Goal: Task Accomplishment & Management: Use online tool/utility

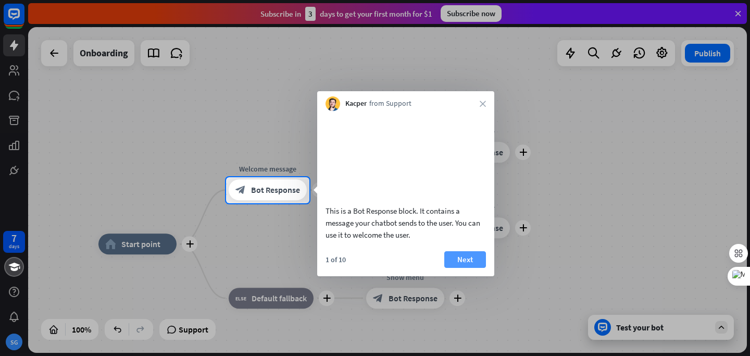
click at [471, 268] on button "Next" at bounding box center [466, 259] width 42 height 17
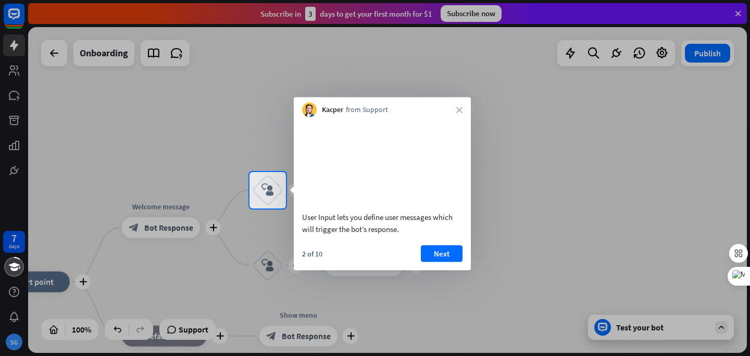
click at [448, 257] on div "User Input lets you define user messages which will trigger the bot’s response.…" at bounding box center [382, 193] width 177 height 153
click at [445, 262] on button "Next" at bounding box center [442, 253] width 42 height 17
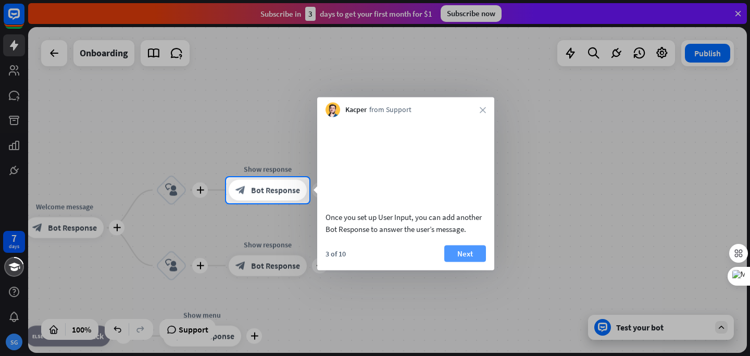
click at [454, 262] on button "Next" at bounding box center [466, 253] width 42 height 17
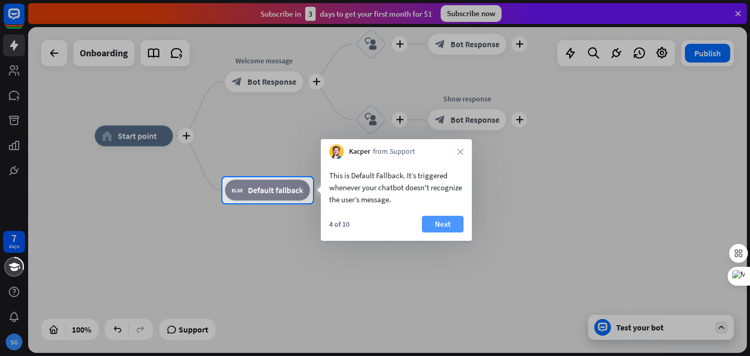
click at [431, 222] on button "Next" at bounding box center [443, 224] width 42 height 17
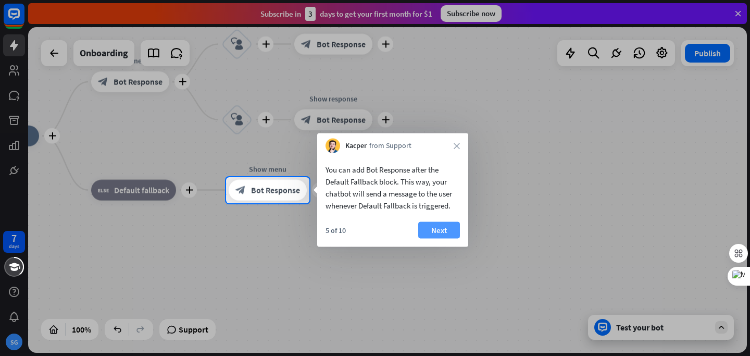
click at [431, 229] on button "Next" at bounding box center [439, 230] width 42 height 17
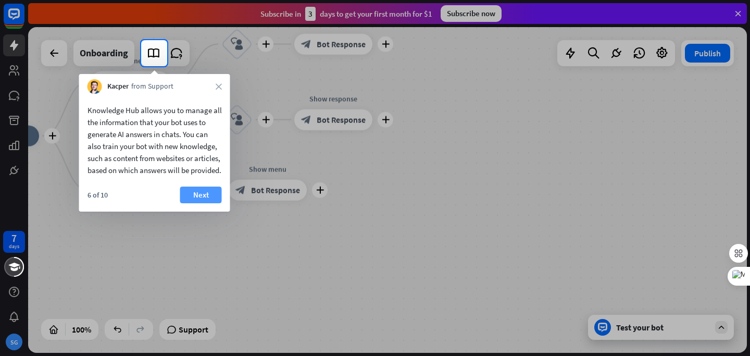
click at [199, 203] on button "Next" at bounding box center [201, 195] width 42 height 17
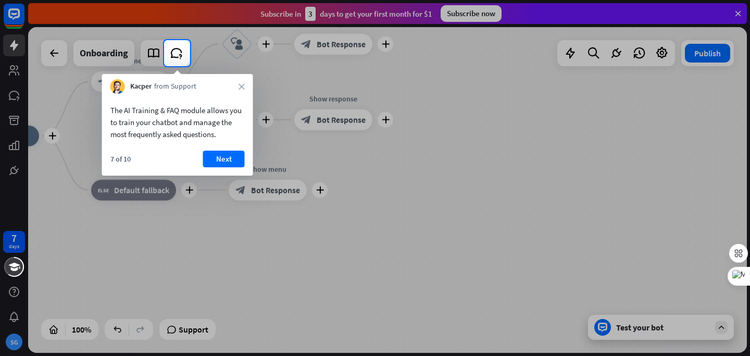
drag, startPoint x: 168, startPoint y: 154, endPoint x: 215, endPoint y: 169, distance: 49.6
click at [215, 169] on div "7 of 10 Next" at bounding box center [177, 163] width 151 height 25
click at [221, 159] on button "Next" at bounding box center [224, 159] width 42 height 17
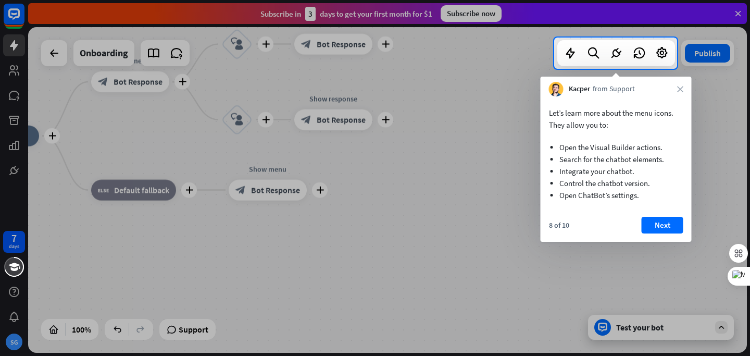
drag, startPoint x: 169, startPoint y: 152, endPoint x: 239, endPoint y: 176, distance: 74.5
click at [239, 176] on div at bounding box center [375, 212] width 750 height 287
click at [672, 226] on button "Next" at bounding box center [663, 225] width 42 height 17
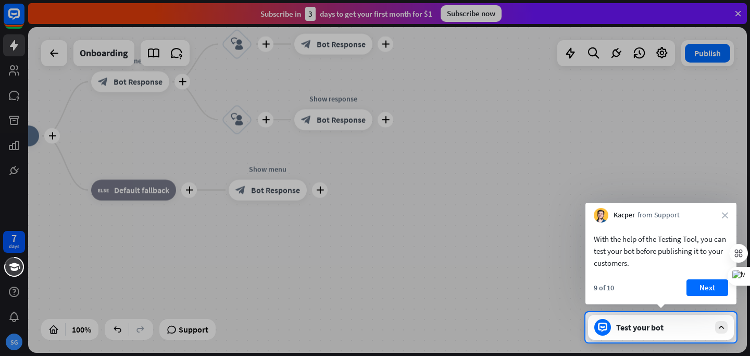
drag, startPoint x: 166, startPoint y: 119, endPoint x: 286, endPoint y: 157, distance: 126.4
click at [286, 157] on div at bounding box center [375, 156] width 750 height 312
click at [138, 84] on div at bounding box center [375, 156] width 750 height 312
click at [702, 290] on button "Next" at bounding box center [708, 287] width 42 height 17
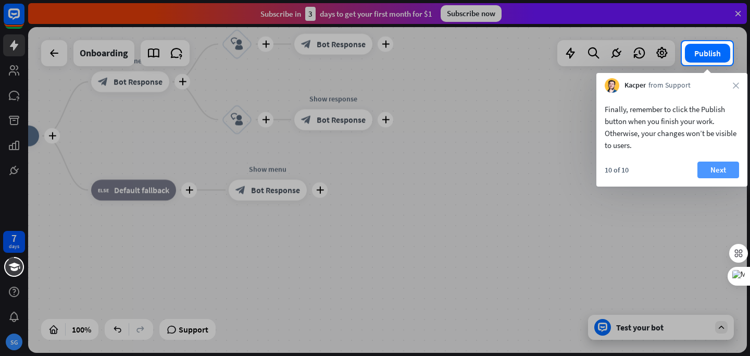
click at [709, 170] on button "Next" at bounding box center [719, 170] width 42 height 17
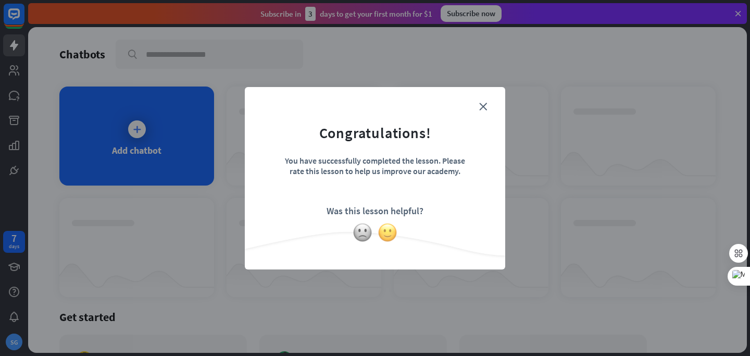
click at [390, 236] on img at bounding box center [388, 233] width 20 height 20
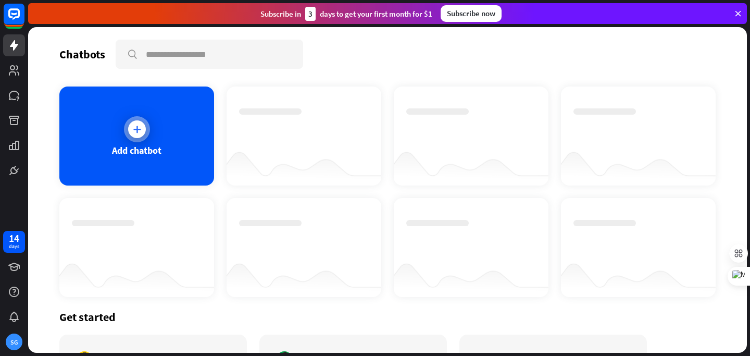
click at [162, 120] on div "Add chatbot" at bounding box center [136, 136] width 155 height 99
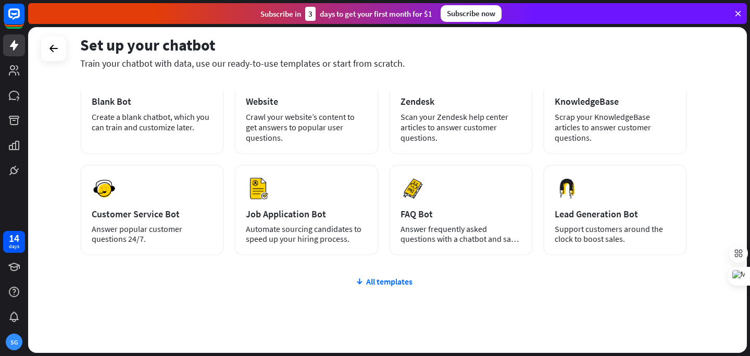
scroll to position [97, 0]
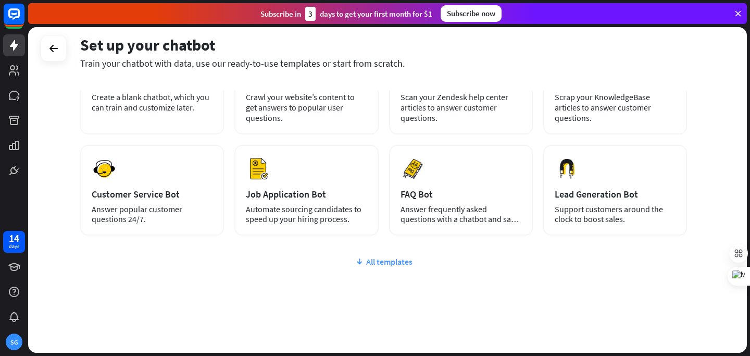
click at [390, 262] on div "All templates" at bounding box center [383, 261] width 607 height 10
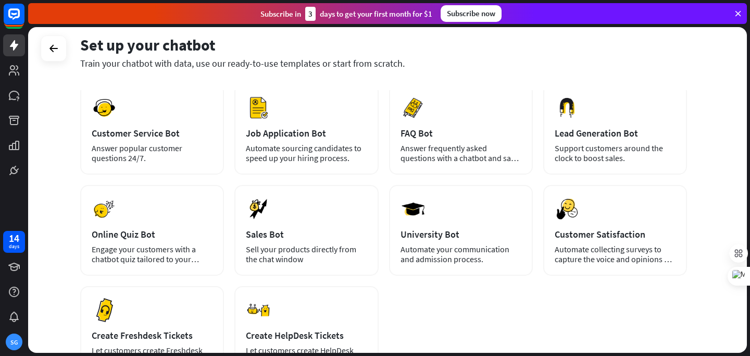
scroll to position [159, 0]
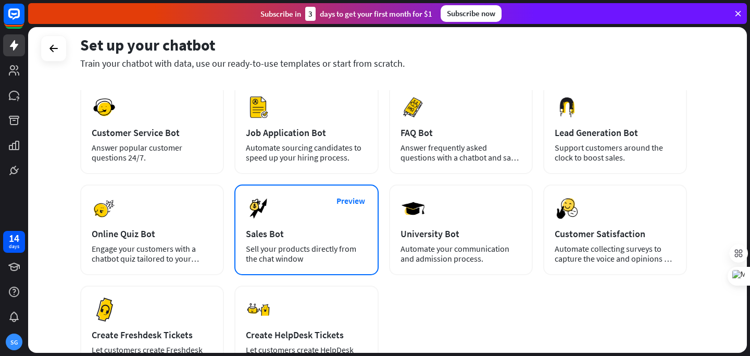
click at [330, 233] on div "Sales Bot" at bounding box center [306, 234] width 121 height 12
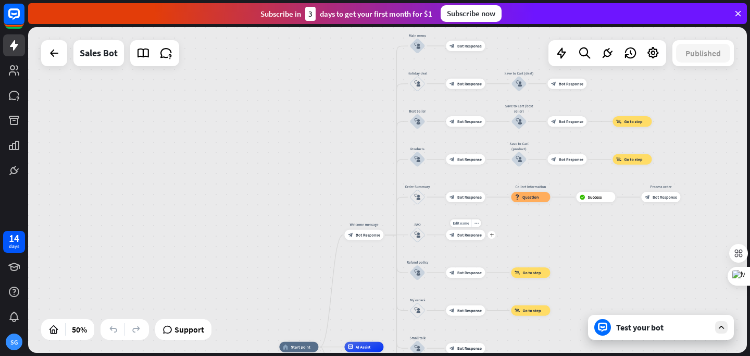
drag, startPoint x: 447, startPoint y: 69, endPoint x: 440, endPoint y: 238, distance: 169.0
click at [440, 238] on div "home_2 Start point Welcome message block_bot_response Bot Response Main menu bl…" at bounding box center [387, 190] width 719 height 326
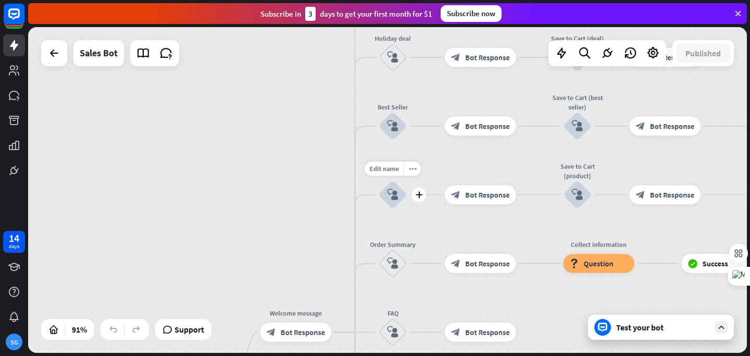
click at [388, 195] on icon "block_user_input" at bounding box center [392, 194] width 11 height 11
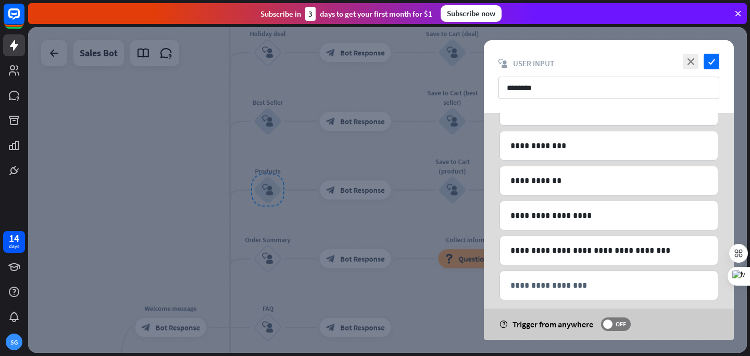
scroll to position [112, 0]
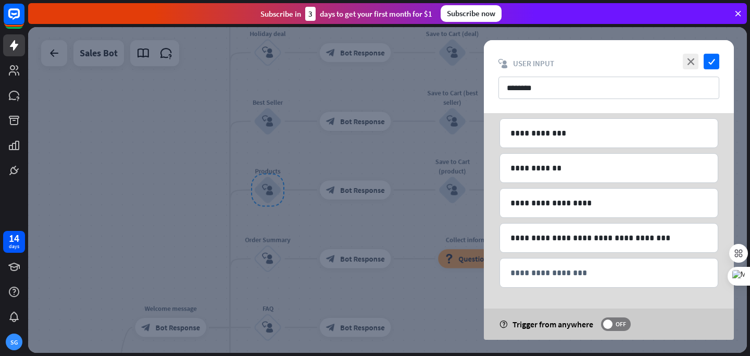
click at [376, 144] on div at bounding box center [387, 190] width 719 height 326
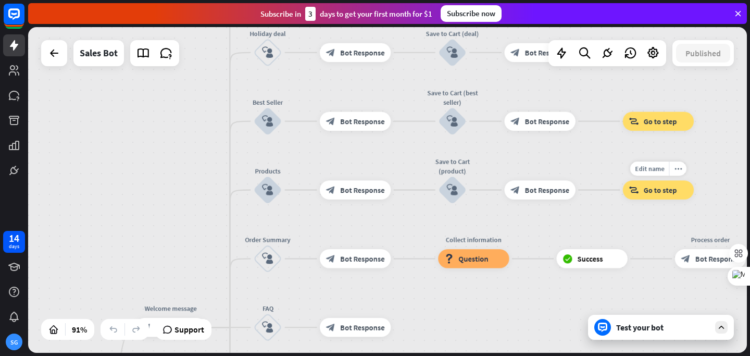
click at [670, 199] on div "Edit name more_horiz block_goto Go to step" at bounding box center [658, 189] width 71 height 19
click at [656, 193] on span "Go to step" at bounding box center [660, 189] width 33 height 9
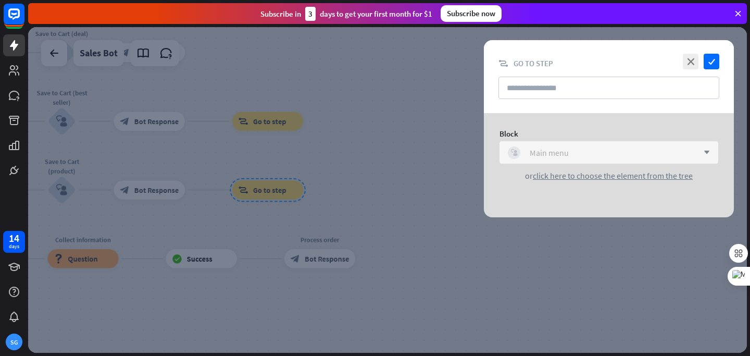
click at [668, 152] on div "block_user_input Main menu" at bounding box center [603, 152] width 191 height 13
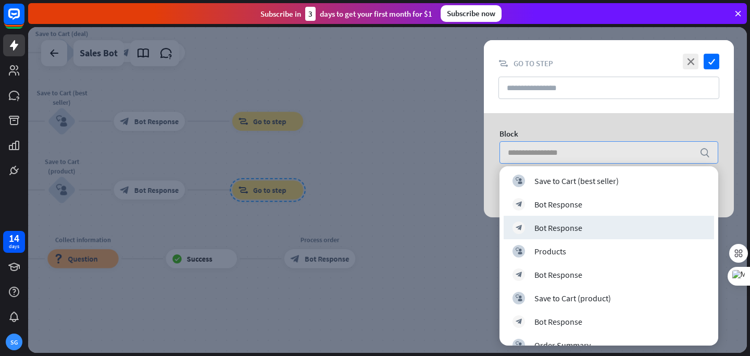
scroll to position [283, 0]
click at [417, 194] on div at bounding box center [387, 190] width 719 height 326
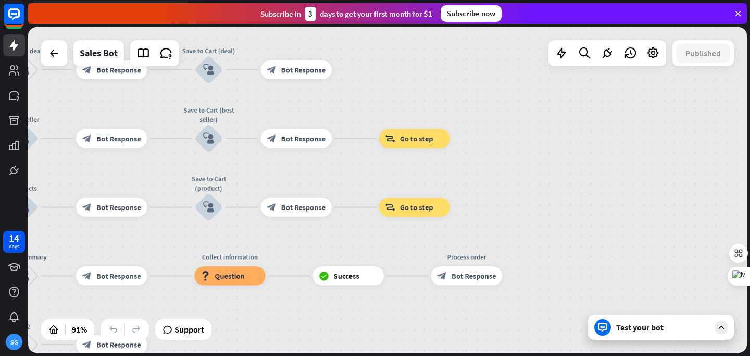
drag, startPoint x: 342, startPoint y: 155, endPoint x: 515, endPoint y: 182, distance: 175.7
click at [515, 182] on div "home_2 Start point Welcome message block_bot_response Bot Response Main menu bl…" at bounding box center [387, 190] width 719 height 326
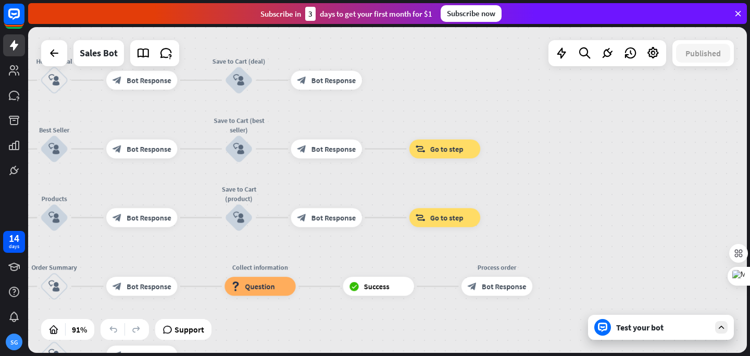
drag, startPoint x: 285, startPoint y: 183, endPoint x: 439, endPoint y: 196, distance: 155.3
click at [439, 196] on div "home_2 Start point Welcome message block_bot_response Bot Response Main menu bl…" at bounding box center [387, 190] width 719 height 326
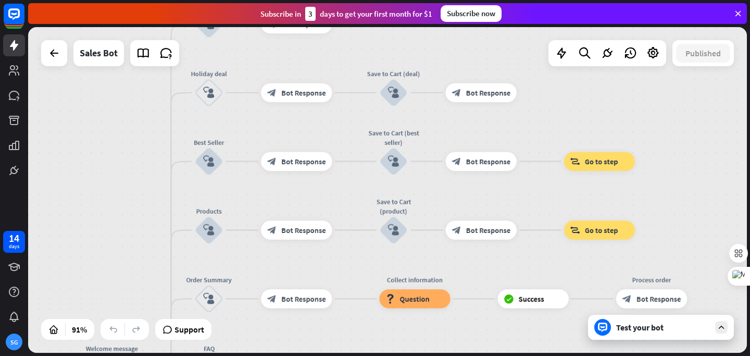
click at [658, 323] on div "Test your bot" at bounding box center [663, 327] width 94 height 10
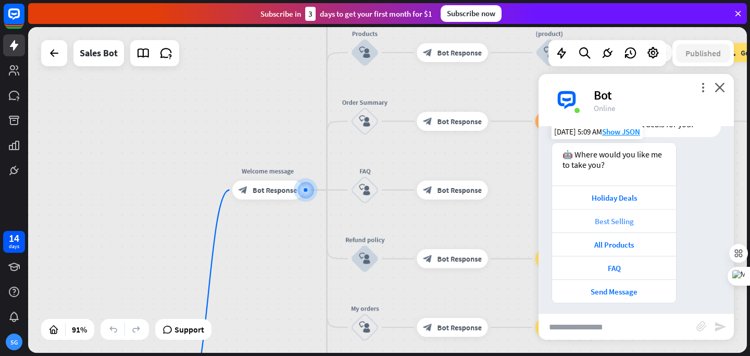
scroll to position [72, 0]
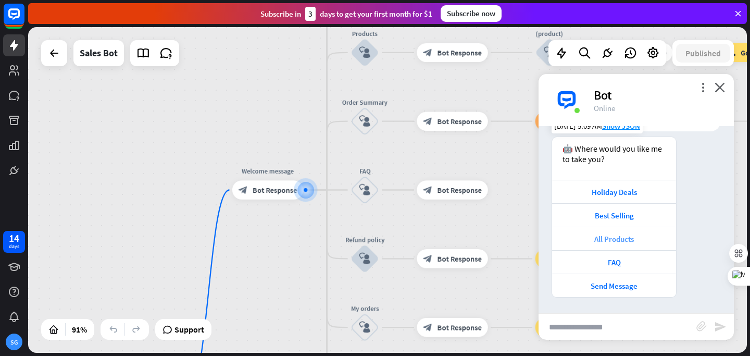
click at [633, 239] on div "All Products" at bounding box center [615, 239] width 114 height 10
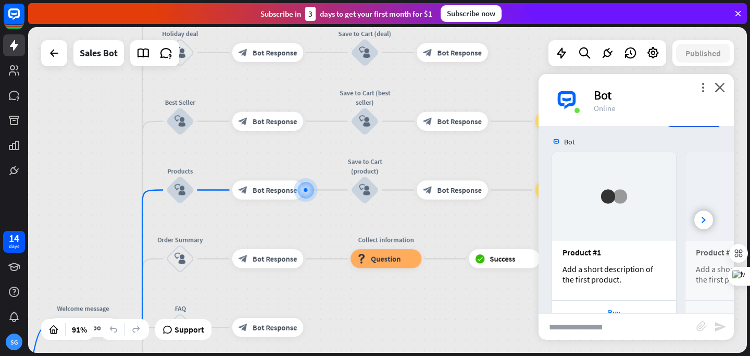
scroll to position [320, 0]
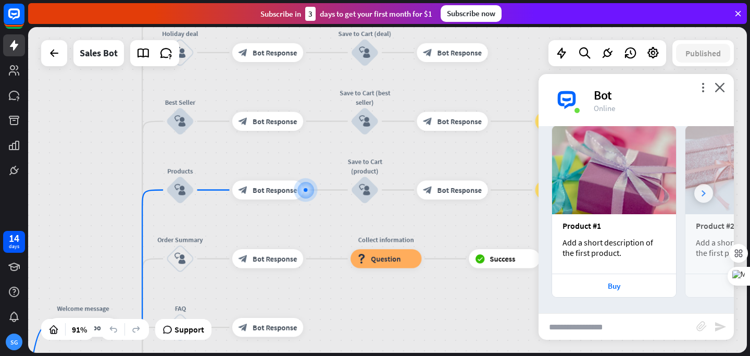
click at [701, 196] on div at bounding box center [704, 193] width 19 height 19
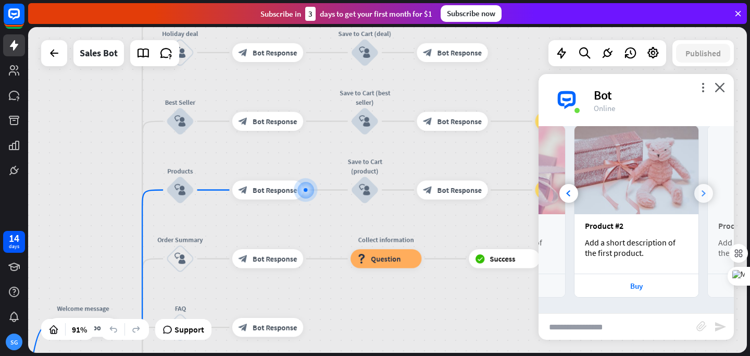
click at [701, 196] on div at bounding box center [704, 193] width 19 height 19
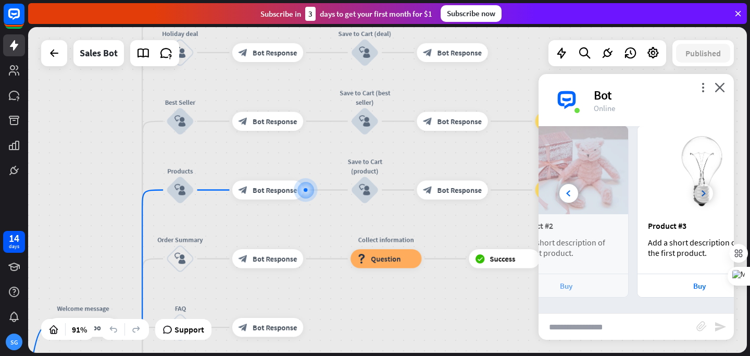
scroll to position [0, 223]
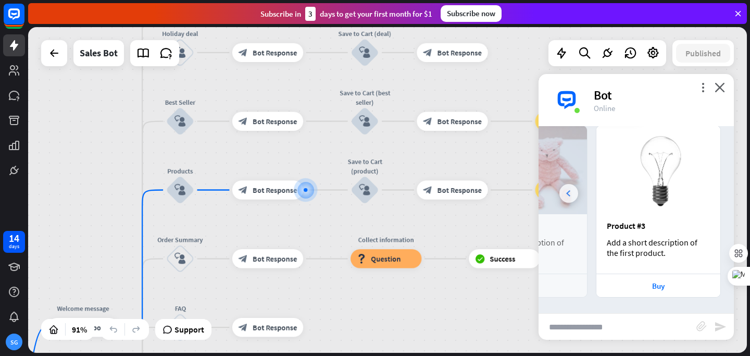
click at [568, 192] on icon at bounding box center [568, 193] width 4 height 6
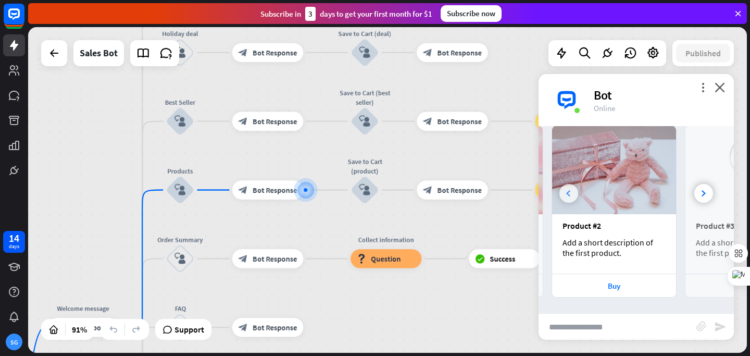
click at [568, 192] on icon at bounding box center [568, 193] width 4 height 6
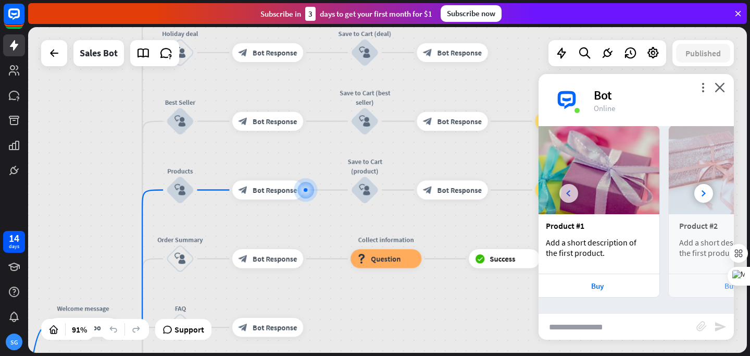
scroll to position [0, 0]
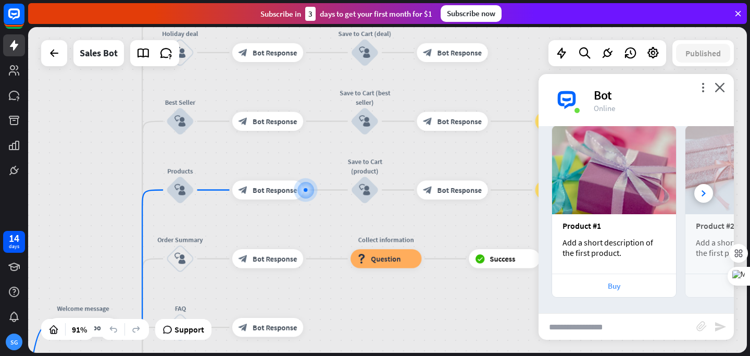
click at [645, 288] on div "Buy" at bounding box center [615, 286] width 114 height 10
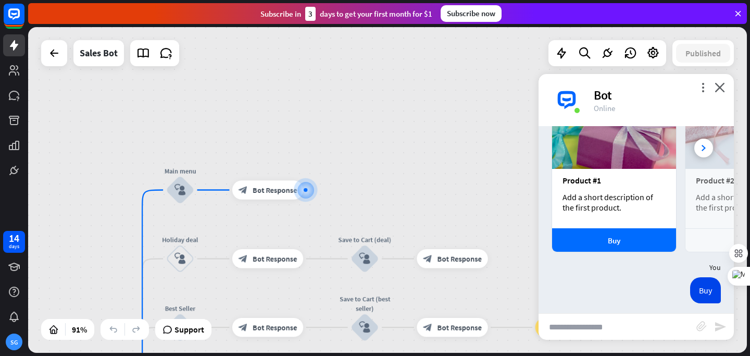
scroll to position [355, 0]
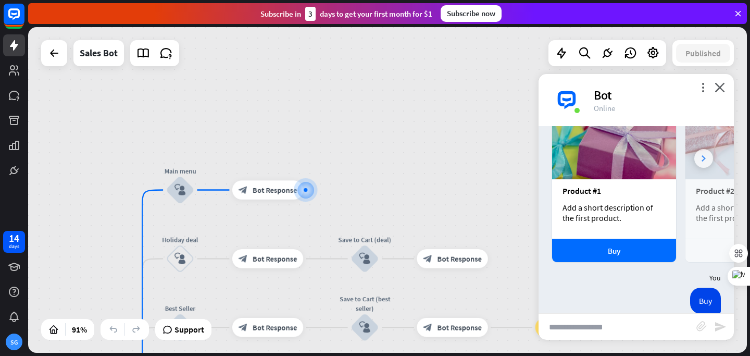
click at [704, 154] on div at bounding box center [704, 158] width 19 height 19
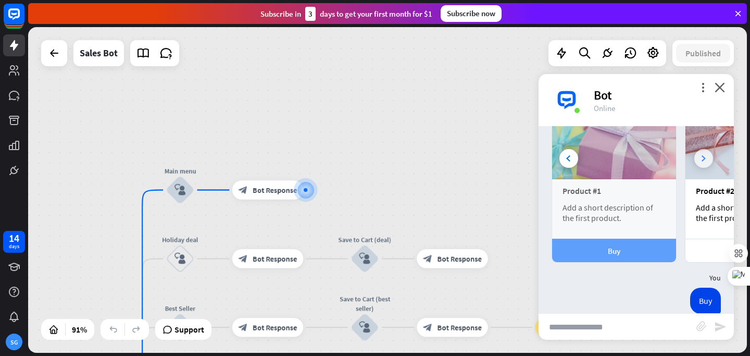
scroll to position [0, 111]
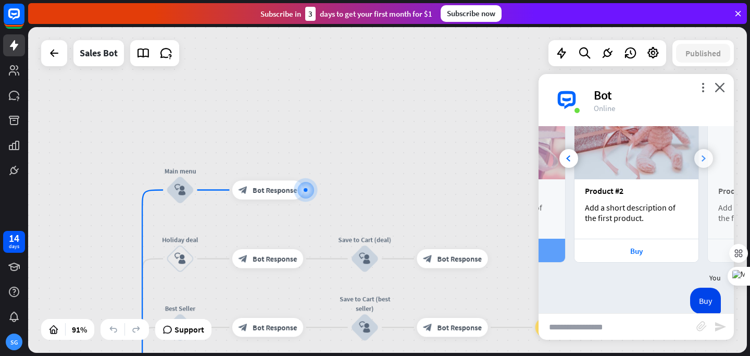
click at [696, 159] on div at bounding box center [704, 158] width 19 height 19
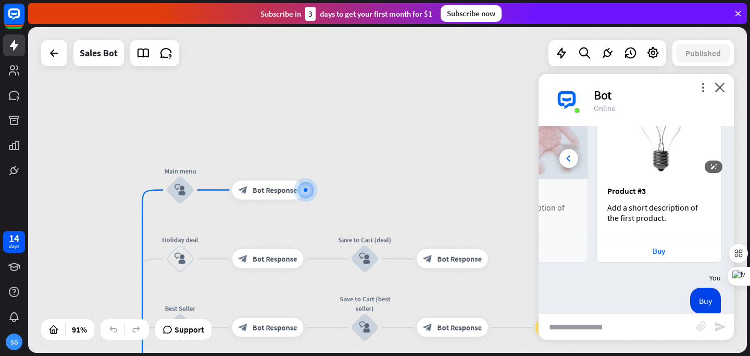
scroll to position [0, 223]
click at [671, 248] on div "Buy" at bounding box center [659, 251] width 114 height 10
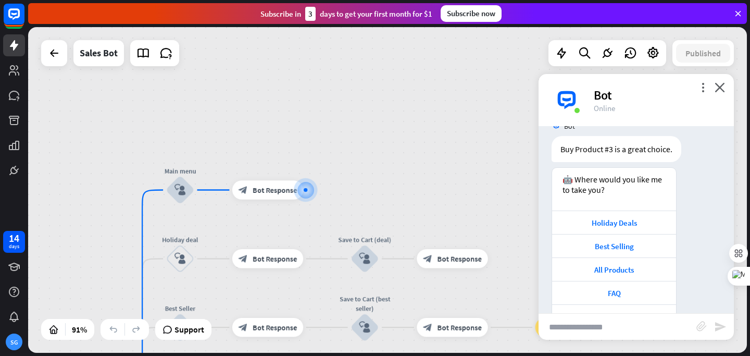
scroll to position [857, 0]
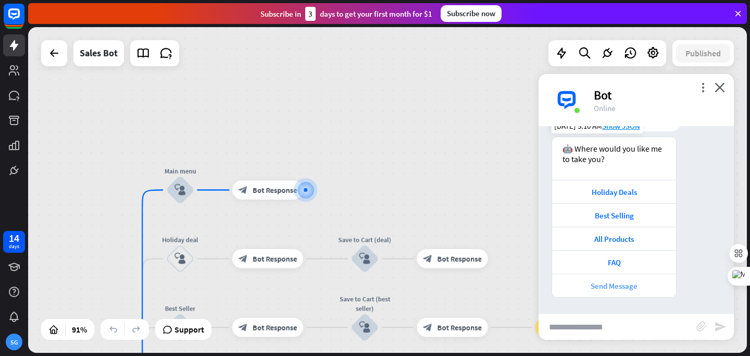
click at [645, 294] on div "Send Message" at bounding box center [614, 285] width 124 height 23
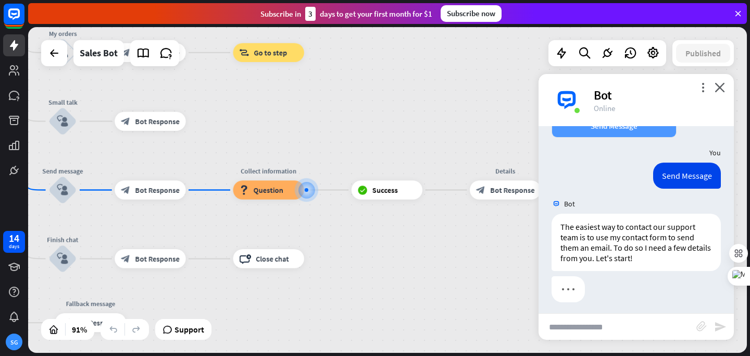
scroll to position [1022, 0]
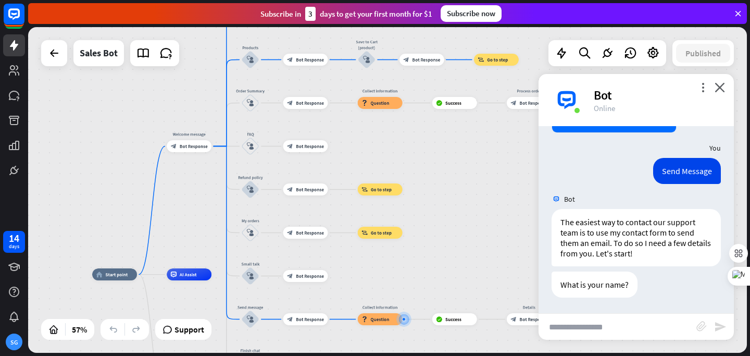
drag, startPoint x: 437, startPoint y: 154, endPoint x: 478, endPoint y: 266, distance: 119.9
click at [478, 266] on div "home_2 Start point Welcome message block_bot_response Bot Response Main menu bl…" at bounding box center [387, 190] width 719 height 326
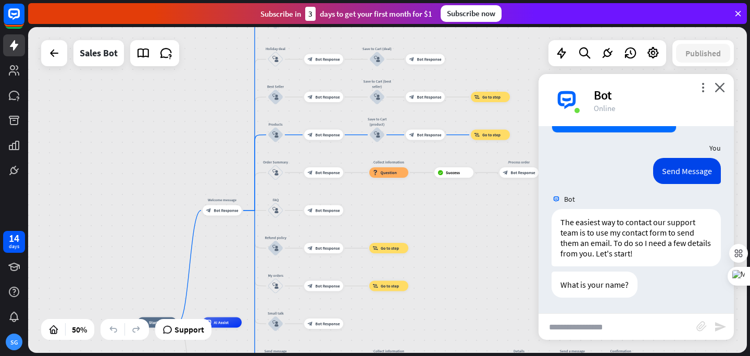
drag, startPoint x: 494, startPoint y: 216, endPoint x: 490, endPoint y: 268, distance: 52.2
click at [490, 268] on div "home_2 Start point Welcome message block_bot_response Bot Response Main menu bl…" at bounding box center [387, 190] width 719 height 326
click at [719, 83] on icon "close" at bounding box center [720, 87] width 10 height 10
